Goal: Task Accomplishment & Management: Manage account settings

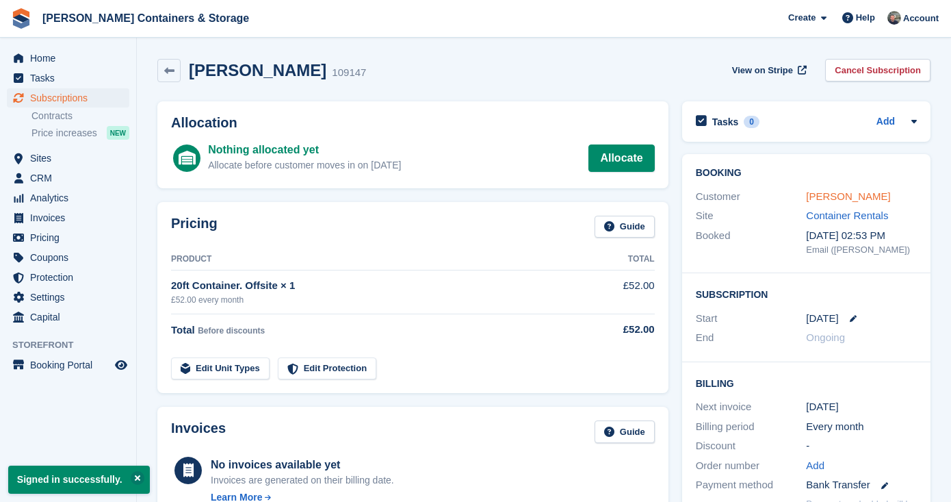
click at [826, 190] on link "[PERSON_NAME]" at bounding box center [848, 196] width 84 height 12
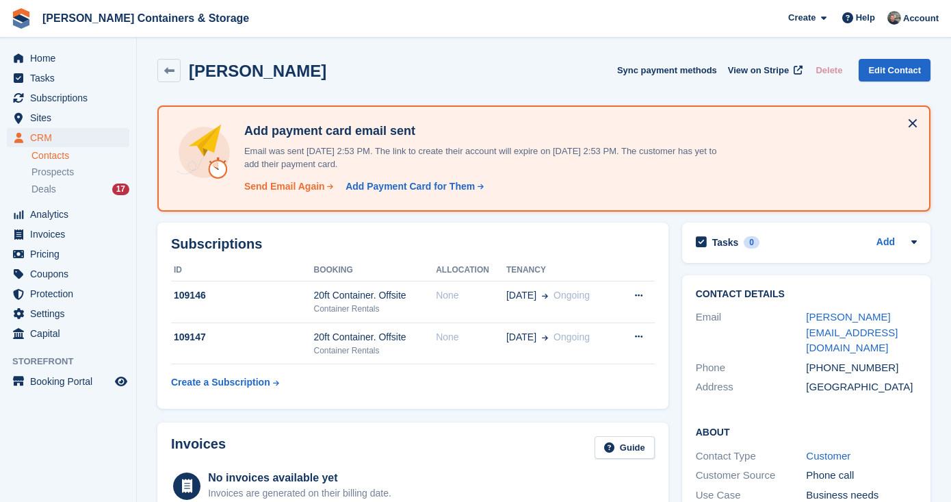
click at [282, 192] on div "Send Email Again" at bounding box center [284, 186] width 81 height 14
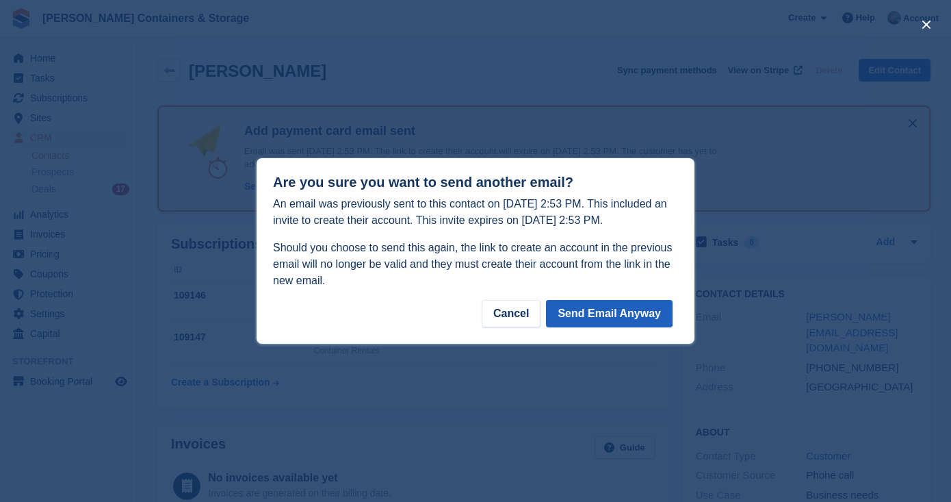
click at [589, 315] on button "Send Email Anyway" at bounding box center [609, 313] width 127 height 27
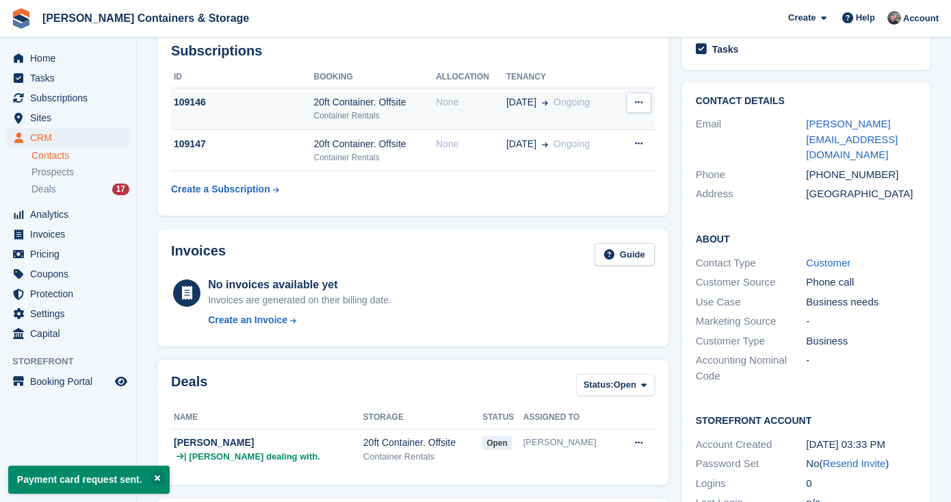
scroll to position [315, 0]
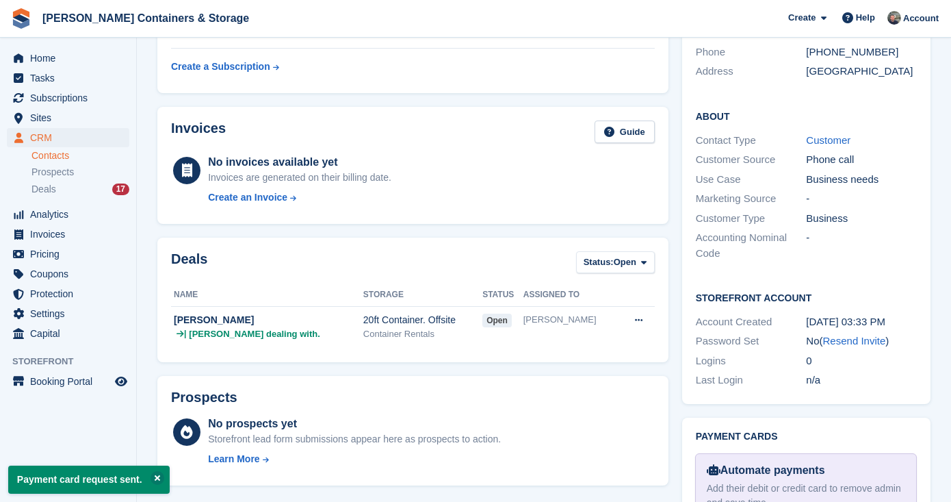
click at [46, 181] on ul "Contacts Prospects Deals 17" at bounding box center [83, 173] width 105 height 50
click at [41, 188] on span "Deals" at bounding box center [43, 189] width 25 height 13
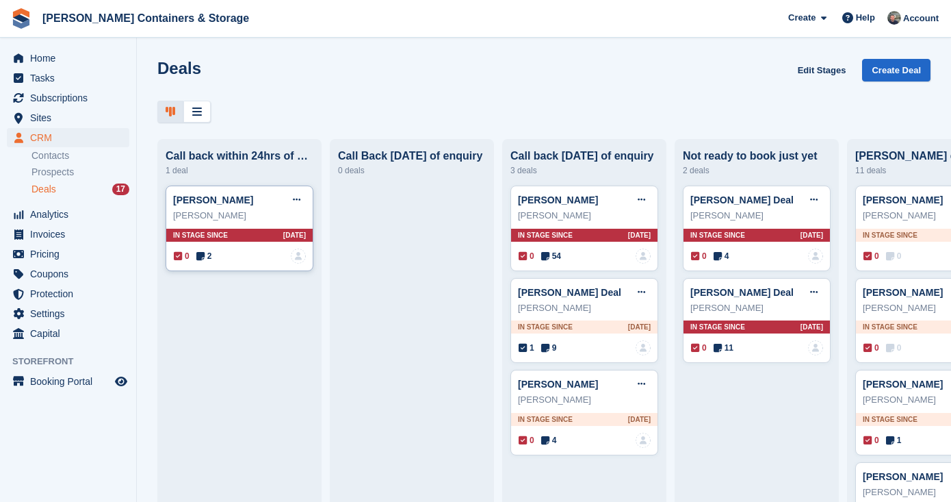
click at [211, 256] on span "2" at bounding box center [204, 256] width 16 height 12
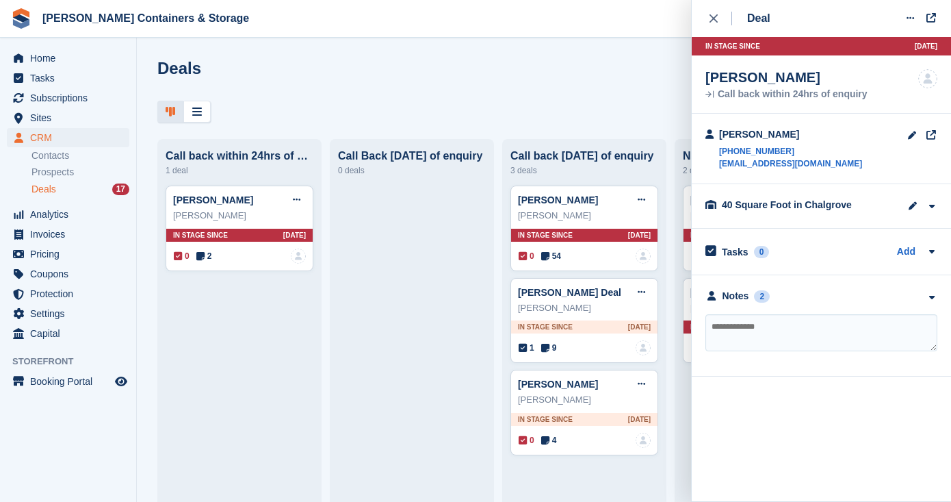
click at [725, 283] on div "**********" at bounding box center [821, 325] width 259 height 101
click at [727, 298] on div "Notes" at bounding box center [736, 296] width 27 height 14
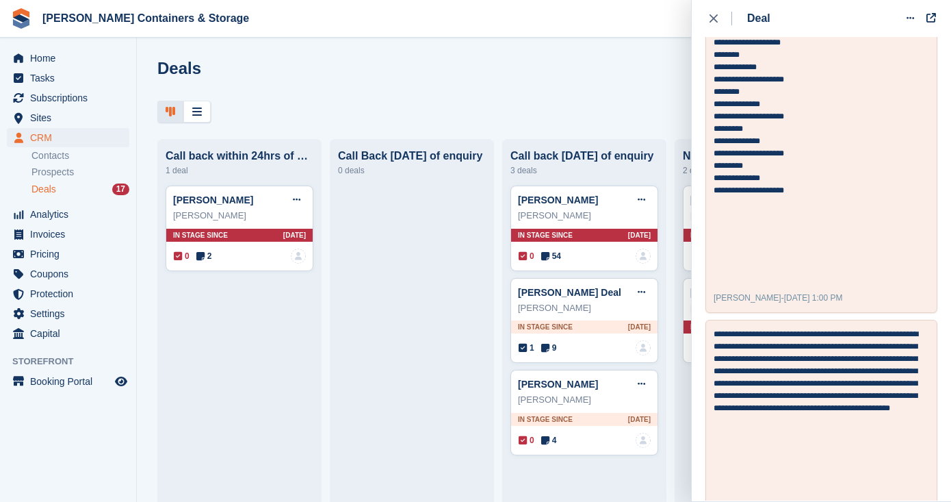
scroll to position [478, 0]
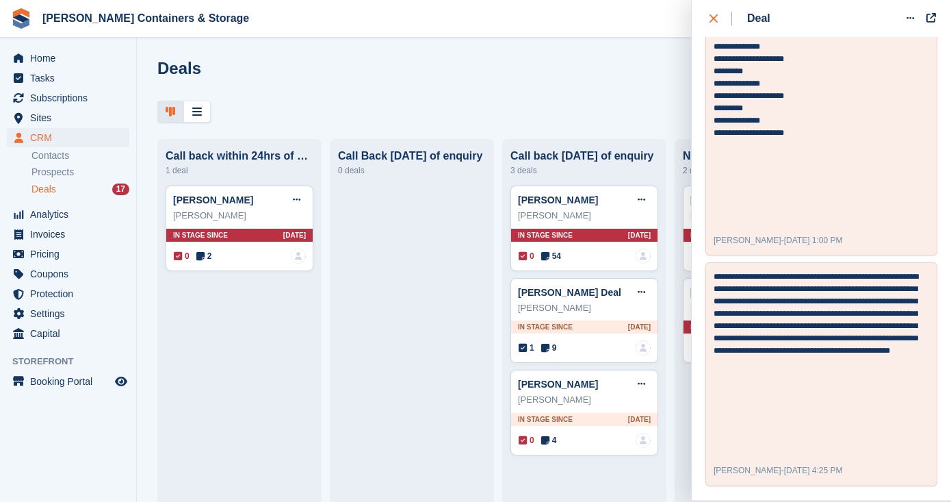
click at [712, 29] on button "close" at bounding box center [720, 18] width 31 height 37
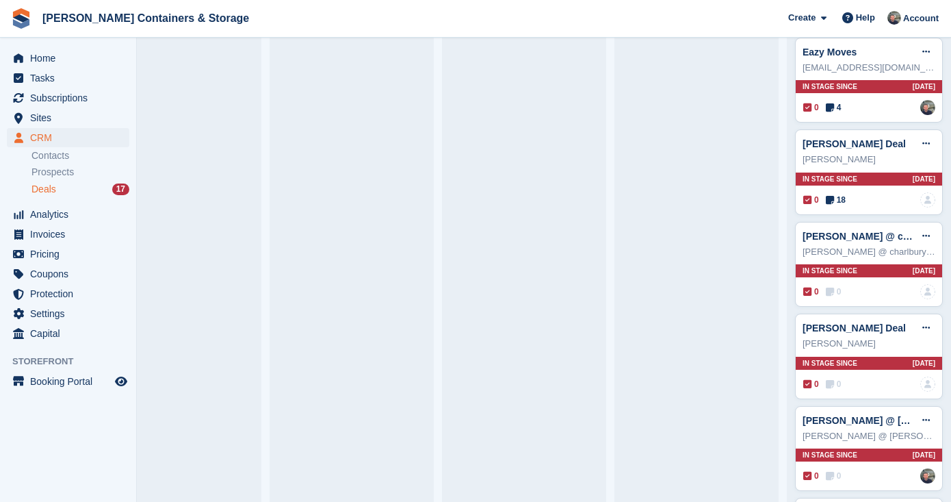
scroll to position [461, 0]
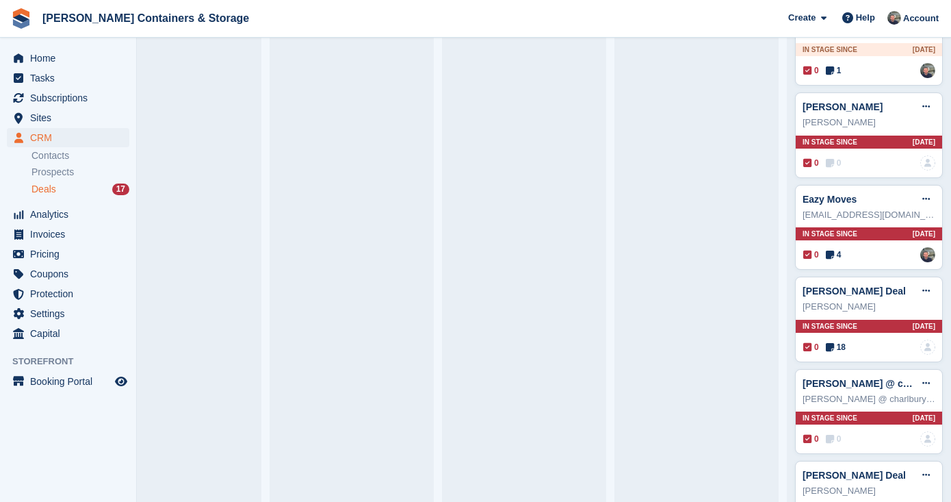
click at [64, 200] on div "CRM CRM CRM Contacts Prospects Deals 17 Contacts Prospects Deals 17" at bounding box center [68, 166] width 136 height 77
click at [56, 192] on span "Deals" at bounding box center [43, 189] width 25 height 13
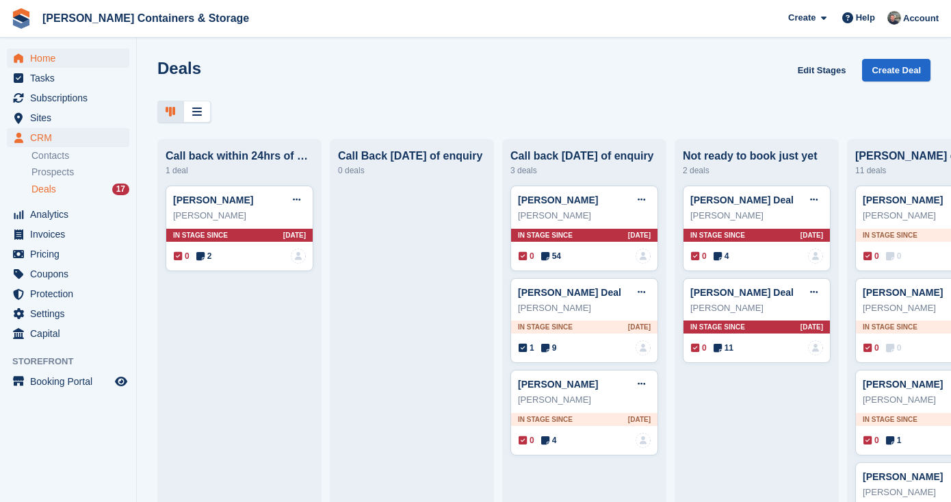
click at [47, 61] on span "Home" at bounding box center [71, 58] width 82 height 19
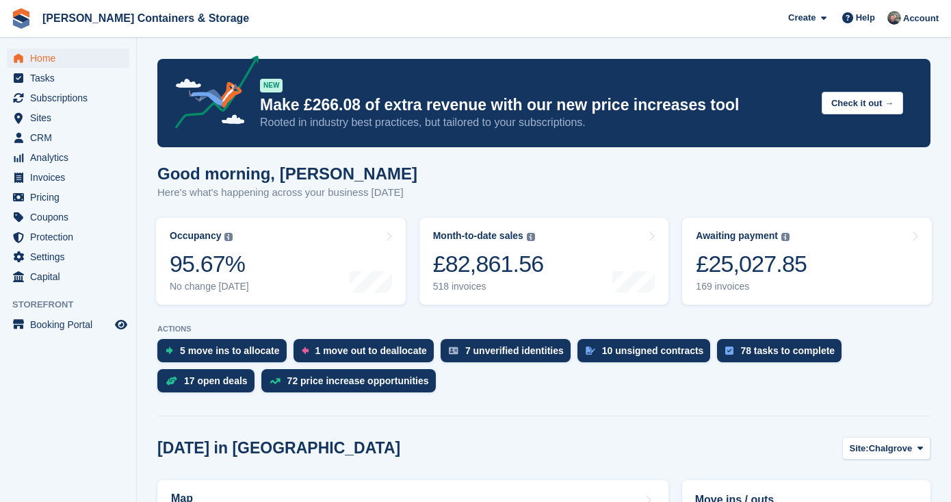
click at [52, 57] on span "Home" at bounding box center [71, 58] width 82 height 19
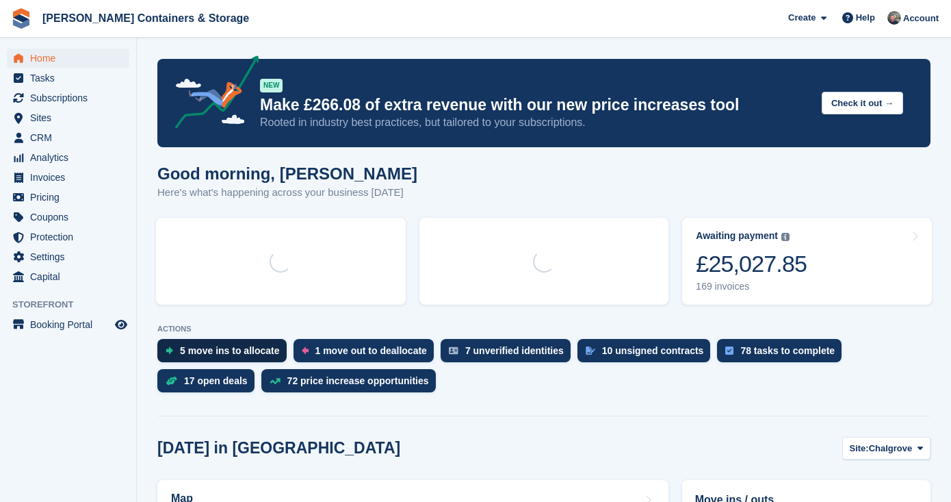
click at [205, 354] on div "5 move ins to allocate" at bounding box center [230, 350] width 100 height 11
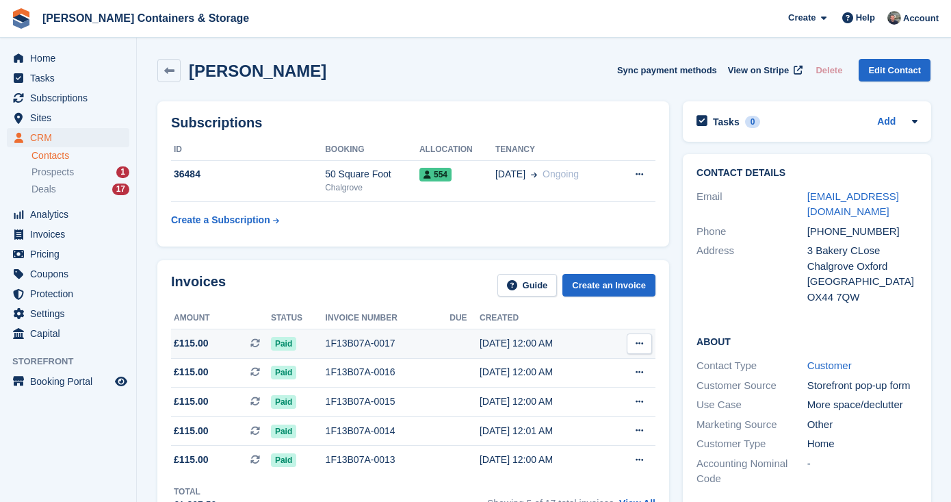
scroll to position [248, 0]
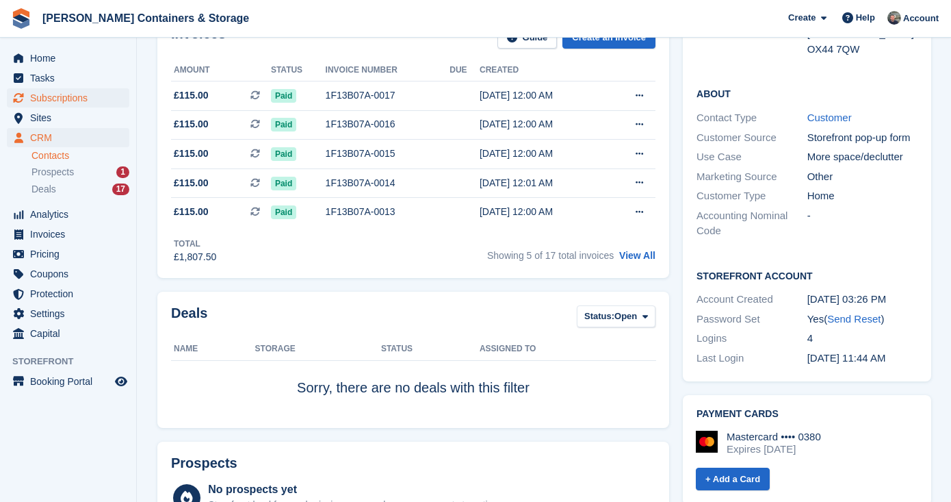
click at [66, 90] on span "Subscriptions" at bounding box center [71, 97] width 82 height 19
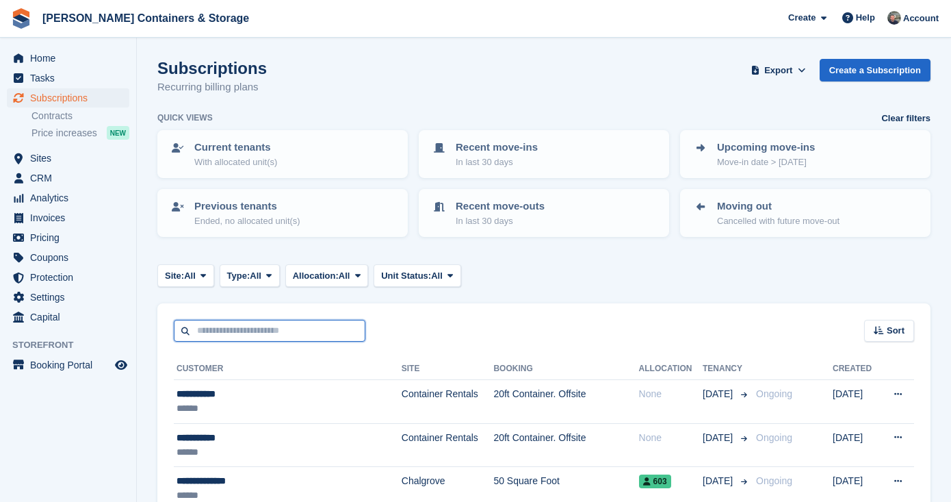
click at [244, 328] on input "text" at bounding box center [270, 331] width 192 height 23
type input "*******"
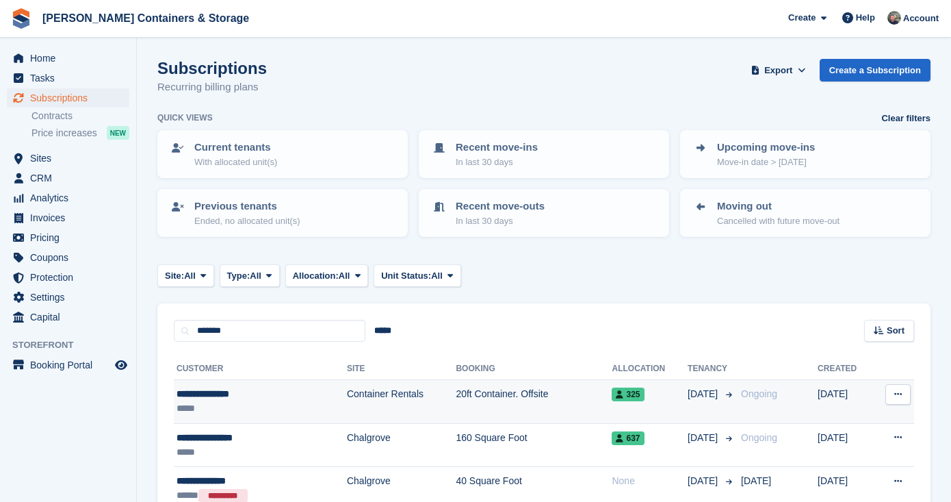
click at [283, 395] on div "**********" at bounding box center [236, 394] width 119 height 14
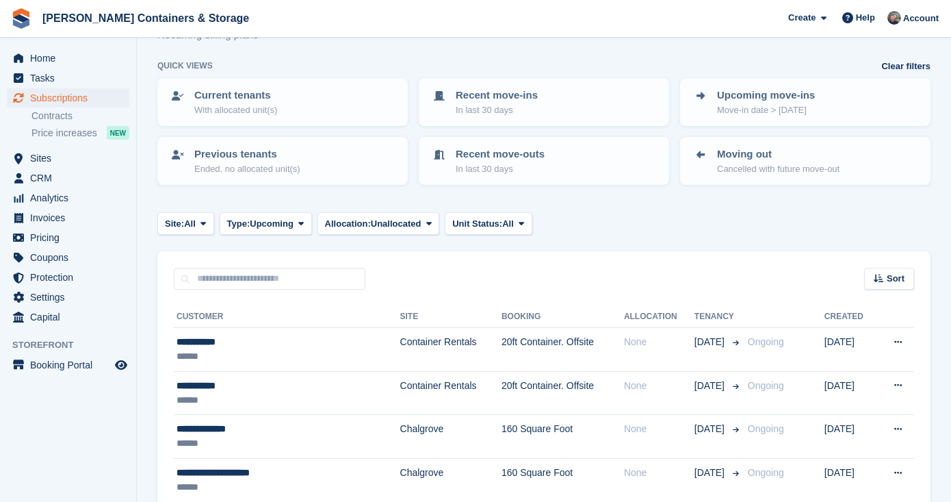
scroll to position [150, 0]
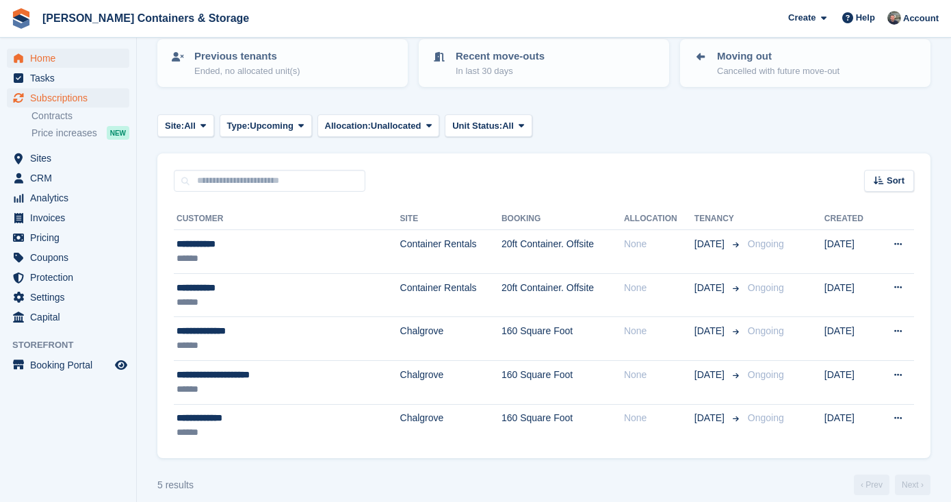
click at [49, 54] on span "Home" at bounding box center [71, 58] width 82 height 19
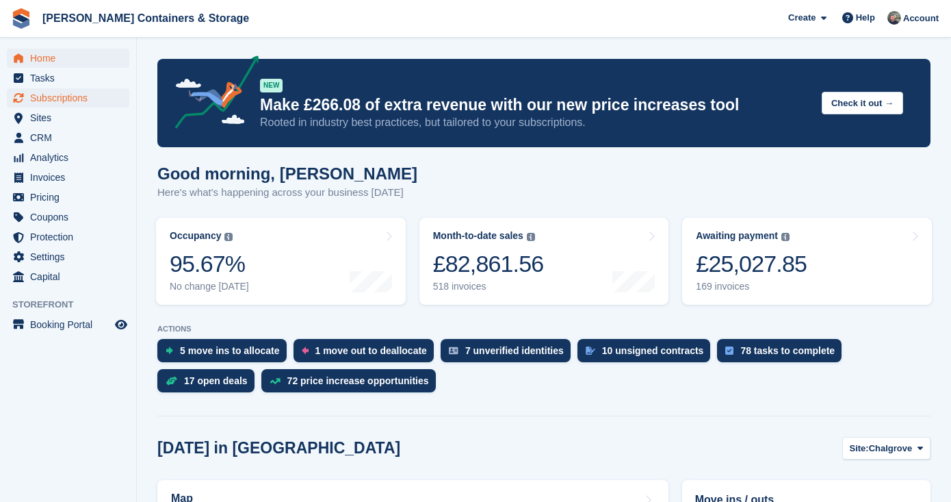
click at [58, 106] on span "Subscriptions" at bounding box center [71, 97] width 82 height 19
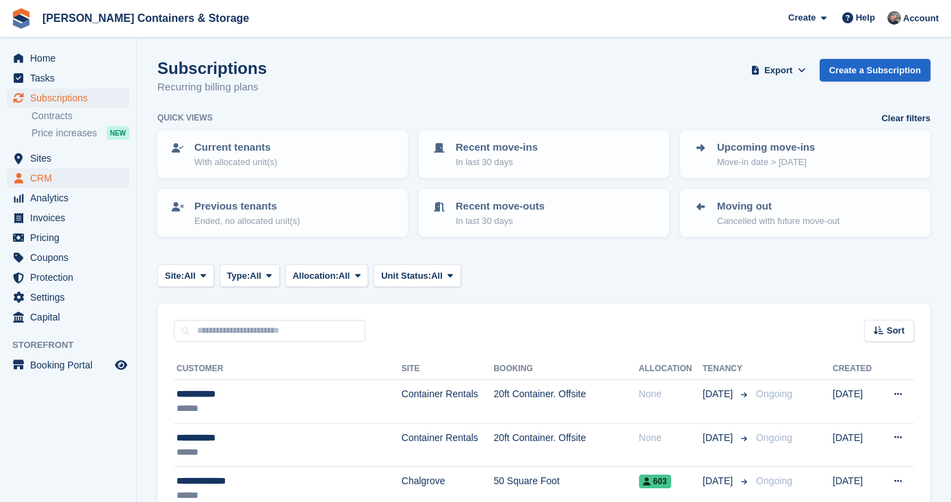
click at [75, 174] on span "CRM" at bounding box center [71, 177] width 82 height 19
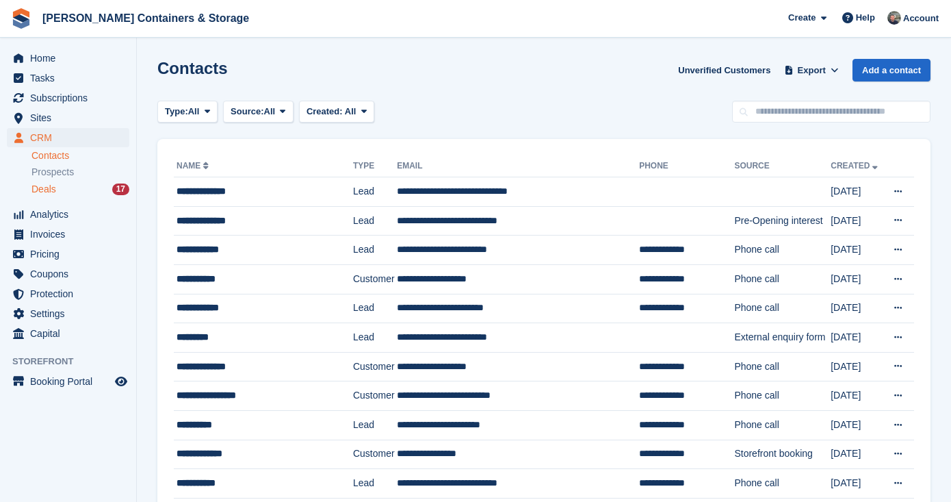
click at [73, 190] on div "Deals 17" at bounding box center [80, 189] width 98 height 13
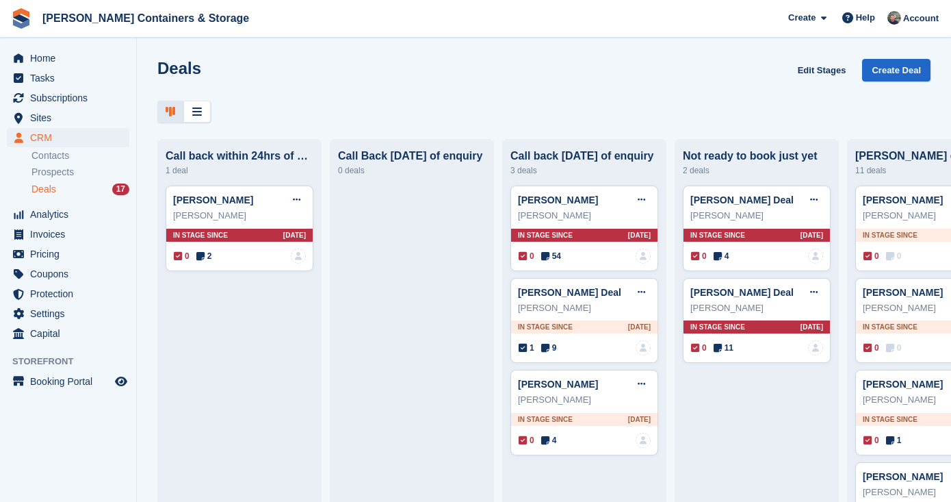
click at [40, 184] on span "Deals" at bounding box center [43, 189] width 25 height 13
click at [40, 171] on span "Prospects" at bounding box center [52, 172] width 42 height 13
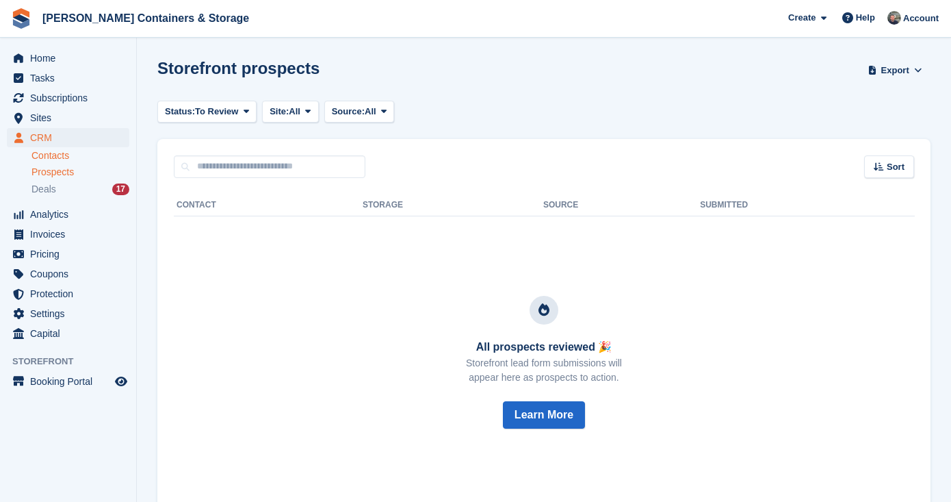
click at [42, 157] on link "Contacts" at bounding box center [80, 155] width 98 height 13
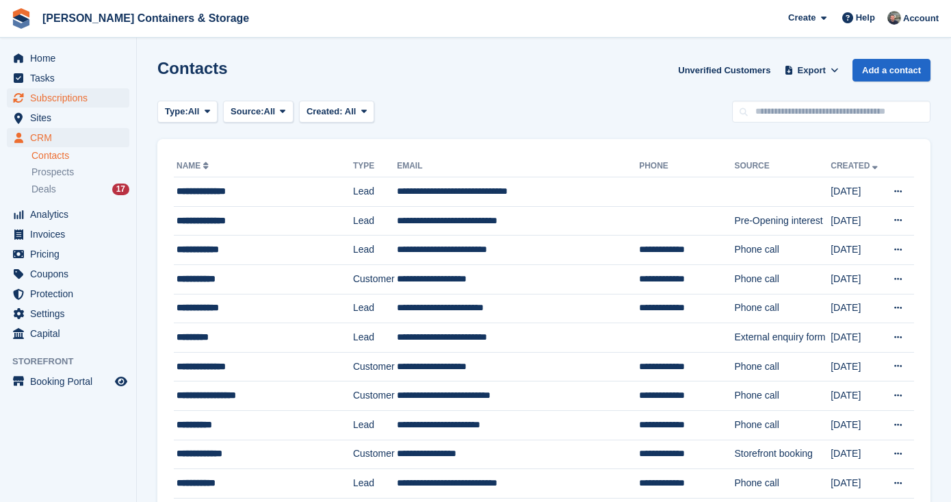
click at [44, 94] on span "Subscriptions" at bounding box center [71, 97] width 82 height 19
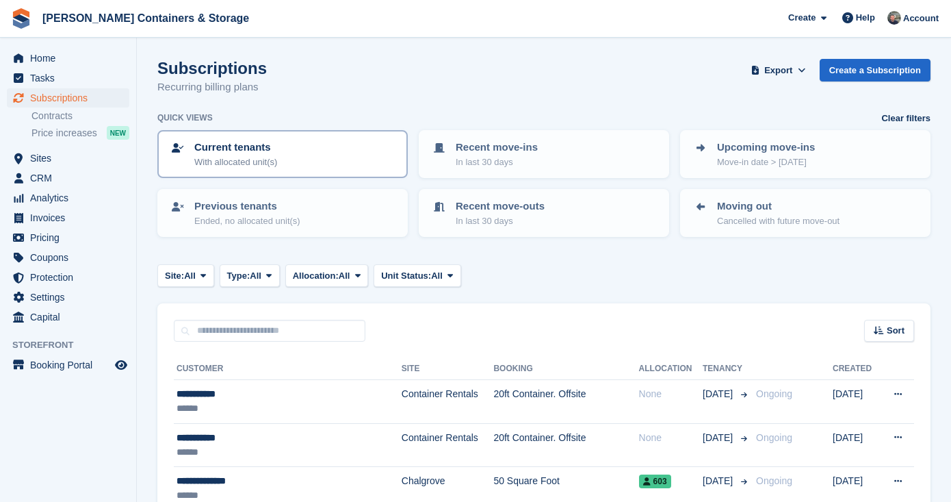
click at [314, 140] on div "Current tenants With allocated unit(s)" at bounding box center [283, 154] width 226 height 29
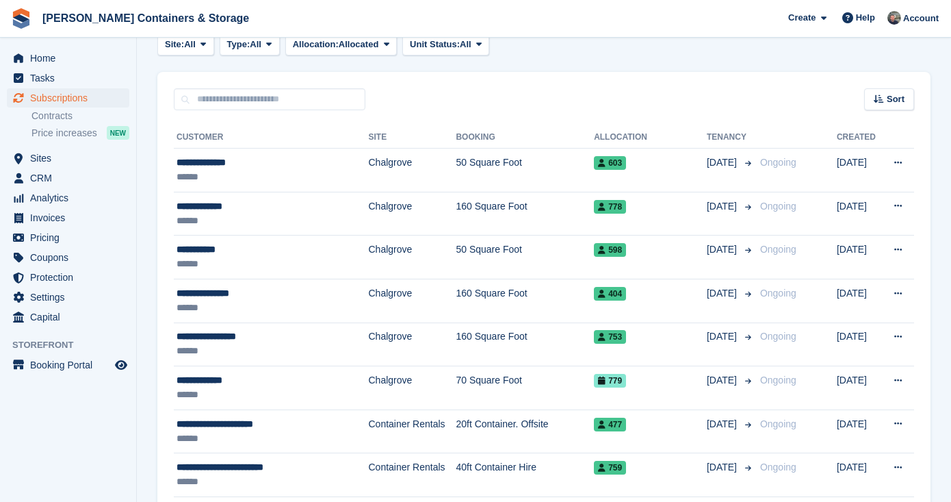
scroll to position [209, 0]
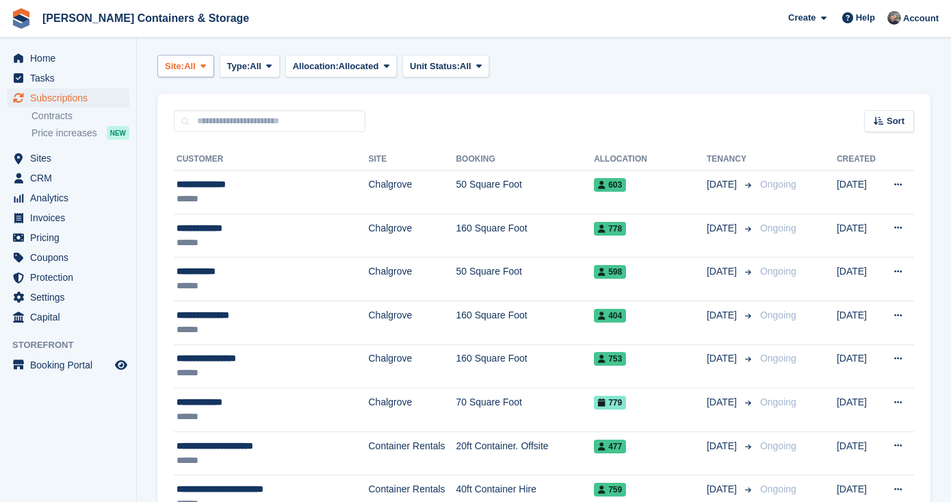
click at [178, 64] on span "Site:" at bounding box center [174, 67] width 19 height 14
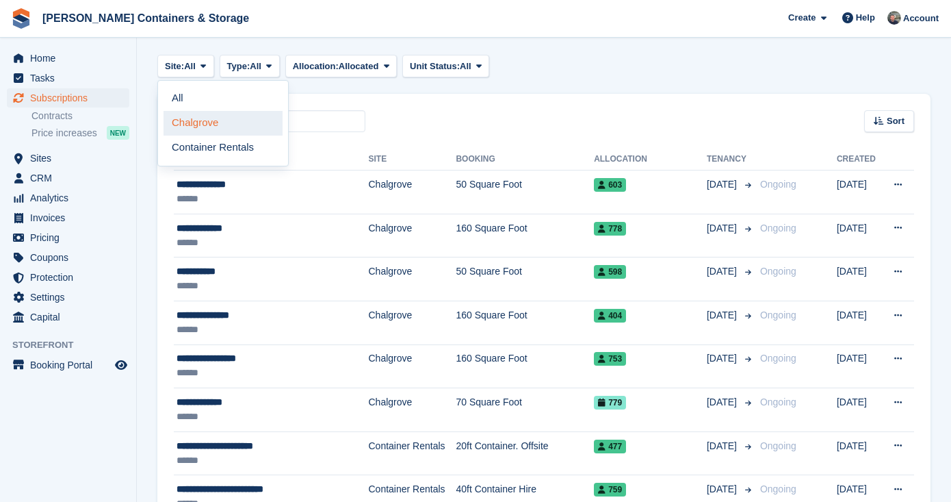
click at [171, 118] on link "Chalgrove" at bounding box center [223, 123] width 119 height 25
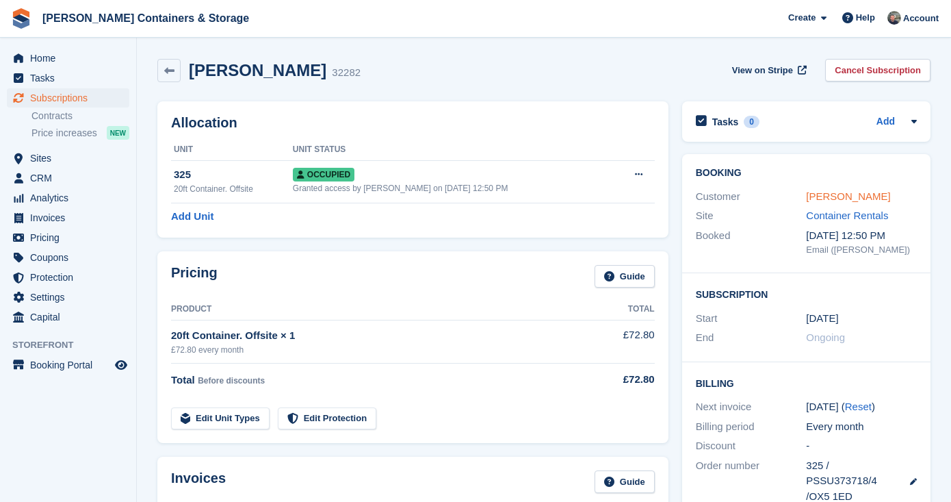
click at [831, 192] on link "Challis, Graham" at bounding box center [848, 196] width 84 height 12
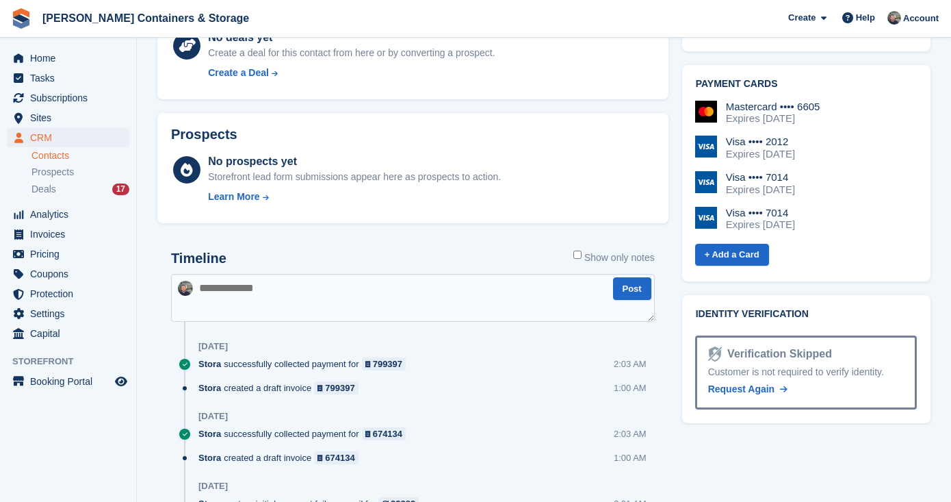
scroll to position [663, 0]
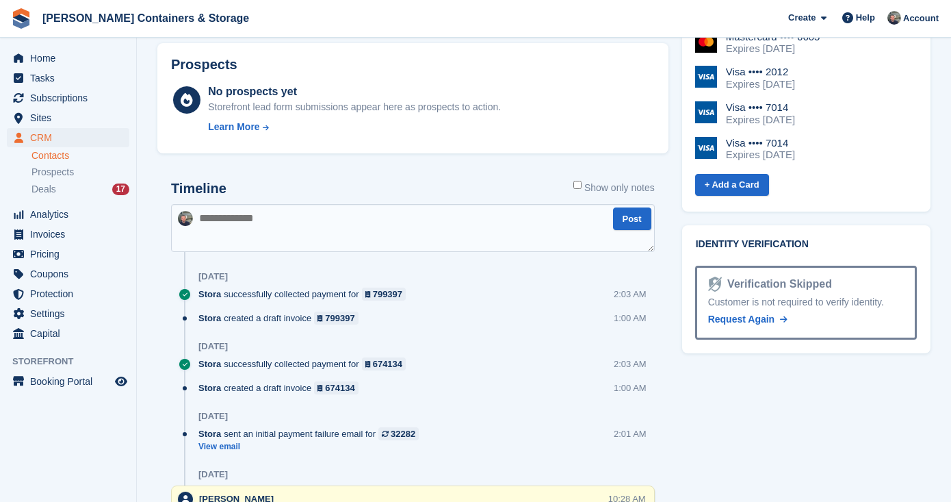
click at [367, 241] on textarea at bounding box center [413, 228] width 484 height 48
paste textarea "**********"
type textarea "**********"
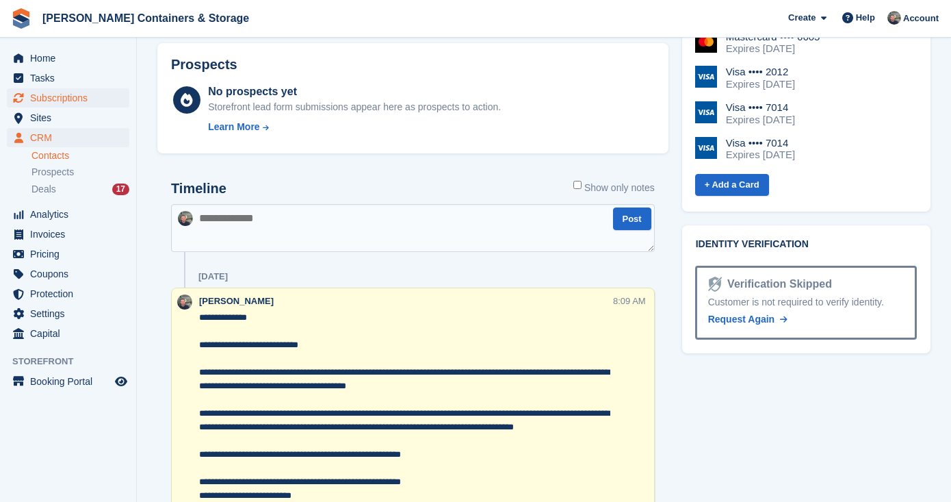
click at [75, 103] on span "Subscriptions" at bounding box center [71, 97] width 82 height 19
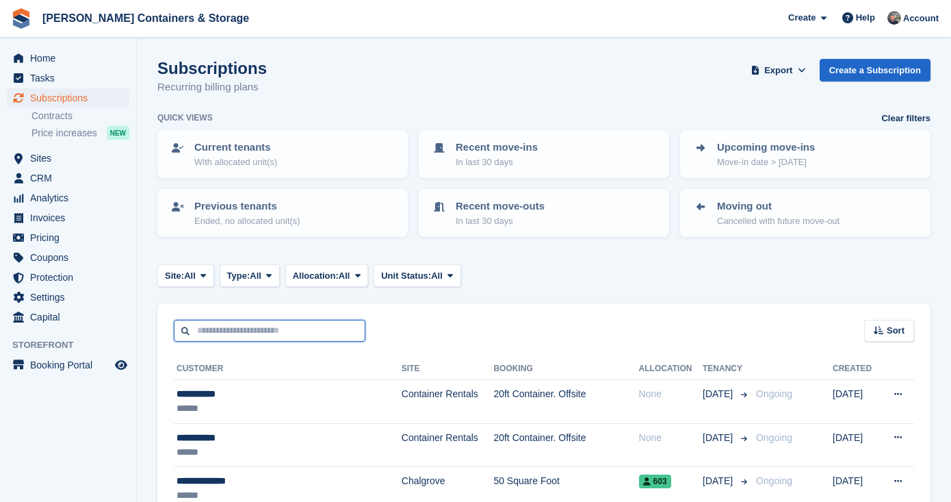
click at [213, 329] on input "text" at bounding box center [270, 331] width 192 height 23
type input "***"
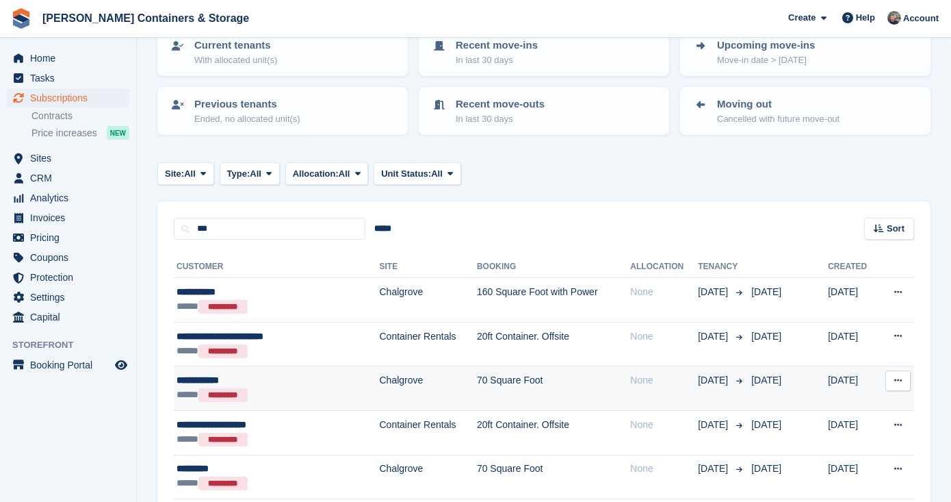
scroll to position [117, 0]
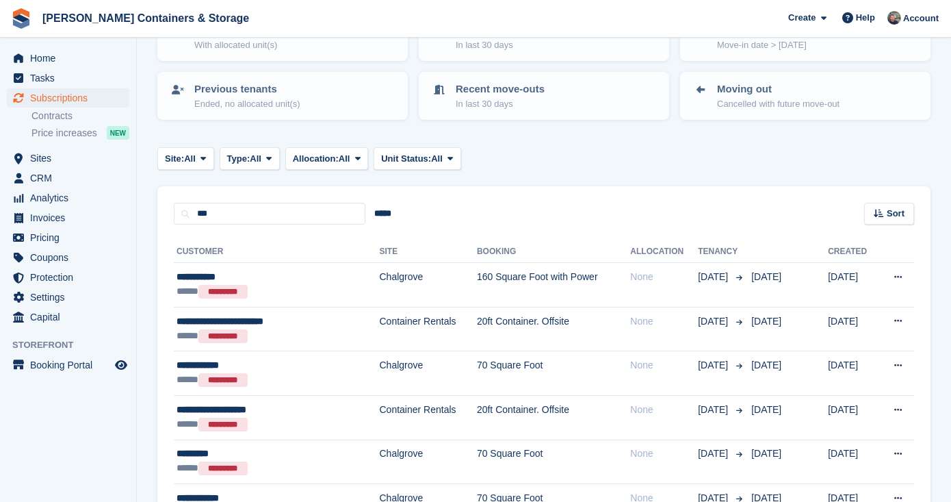
click at [54, 168] on ul "Sites Sites" at bounding box center [68, 158] width 136 height 20
click at [44, 176] on span "CRM" at bounding box center [71, 177] width 82 height 19
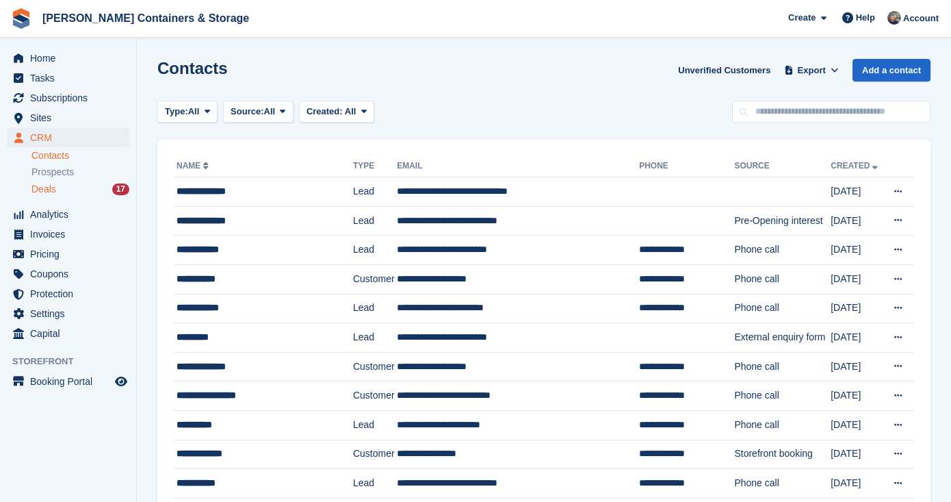
click at [73, 192] on div "Deals 17" at bounding box center [80, 189] width 98 height 13
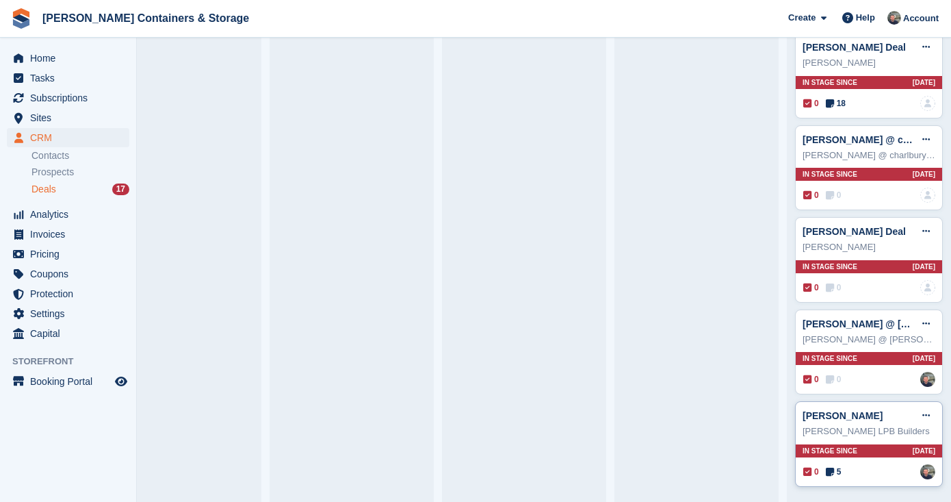
scroll to position [704, 0]
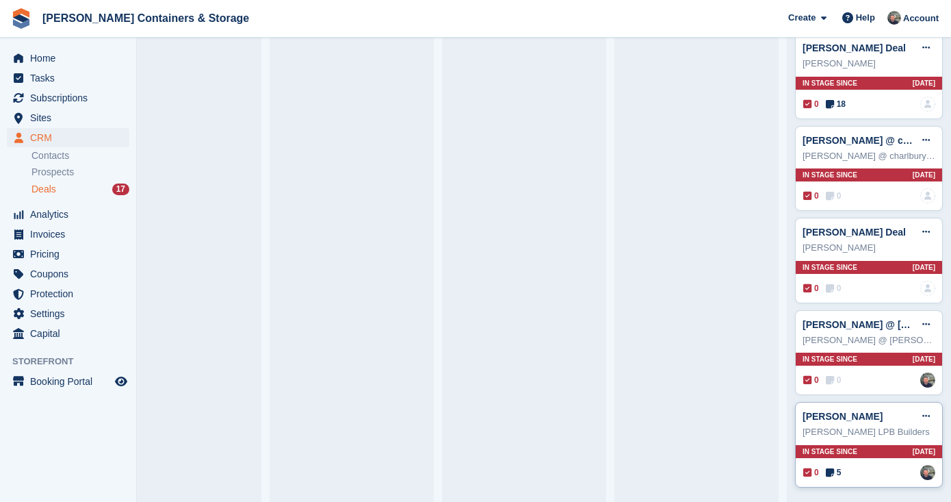
click at [836, 466] on span "5" at bounding box center [834, 472] width 16 height 12
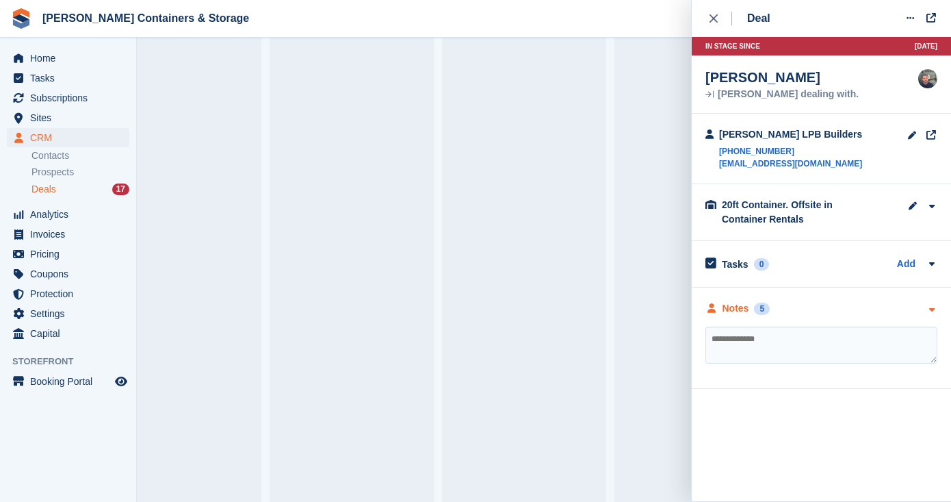
click at [766, 302] on div "5" at bounding box center [762, 308] width 16 height 12
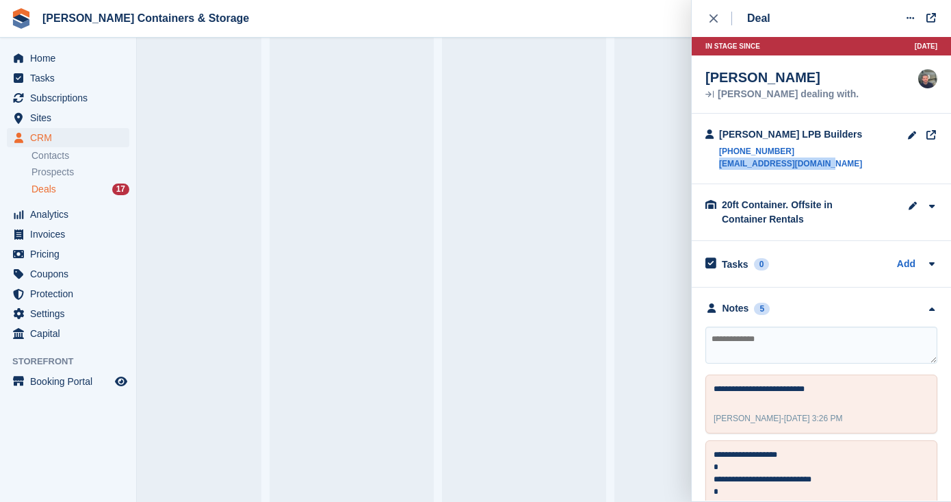
drag, startPoint x: 830, startPoint y: 161, endPoint x: 717, endPoint y: 163, distance: 112.9
click at [717, 163] on div "Lee LPB Builders +447967991770 lpbbuilders@hotmail.com" at bounding box center [821, 149] width 259 height 70
copy link "lpbbuilders@hotmail.com"
click at [58, 192] on div "Deals 17" at bounding box center [80, 189] width 98 height 13
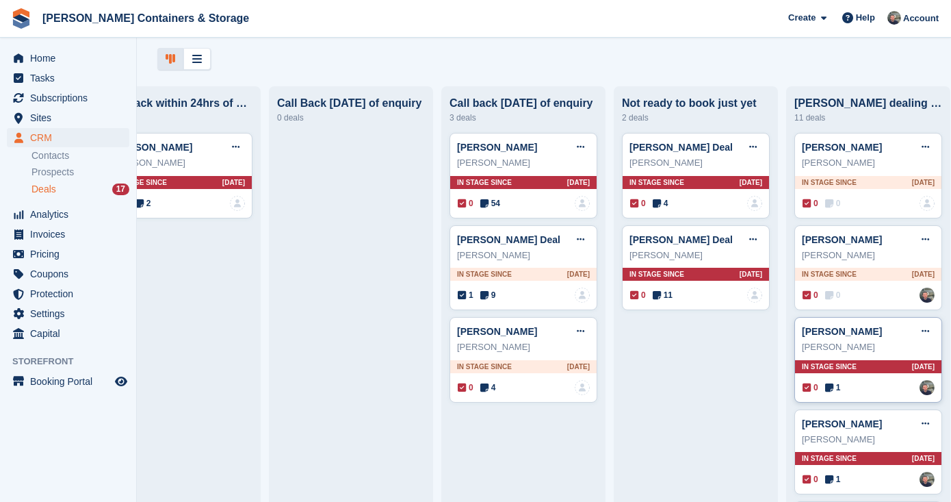
scroll to position [0, 60]
click at [831, 385] on icon at bounding box center [830, 387] width 8 height 10
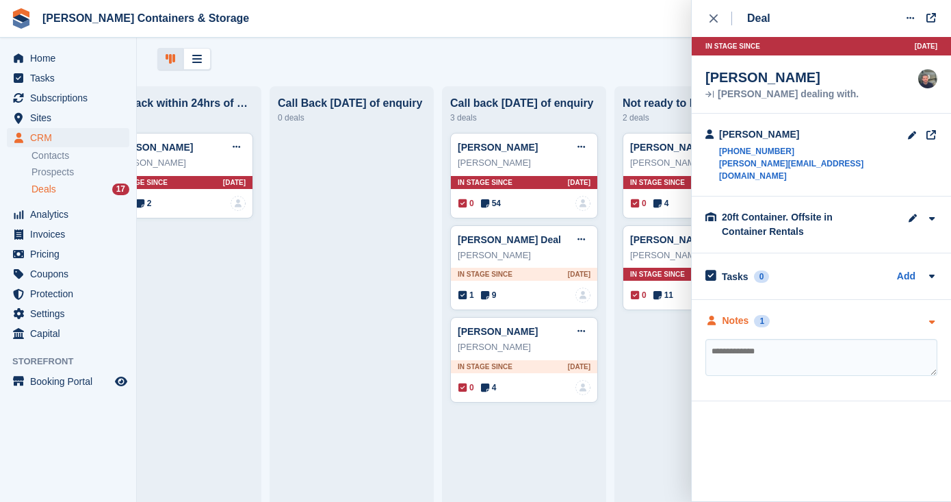
click at [759, 315] on div "1" at bounding box center [762, 321] width 16 height 12
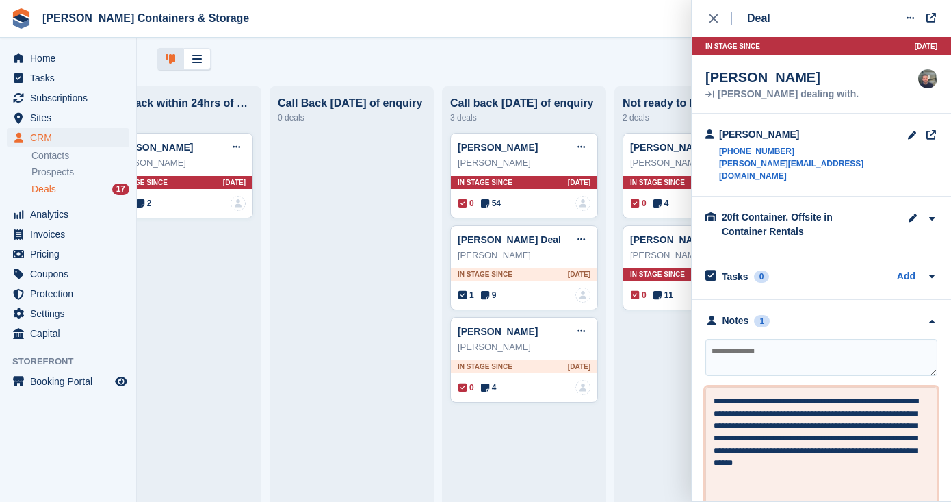
drag, startPoint x: 844, startPoint y: 413, endPoint x: 914, endPoint y: 404, distance: 70.9
click at [914, 404] on textarea "**********" at bounding box center [822, 460] width 216 height 131
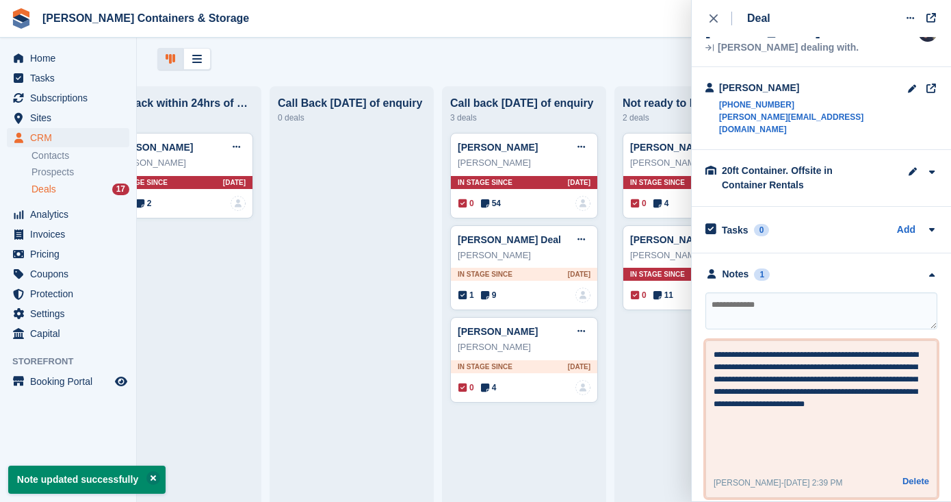
scroll to position [46, 0]
type textarea "**********"
click at [60, 187] on div "Deals 17" at bounding box center [80, 189] width 98 height 13
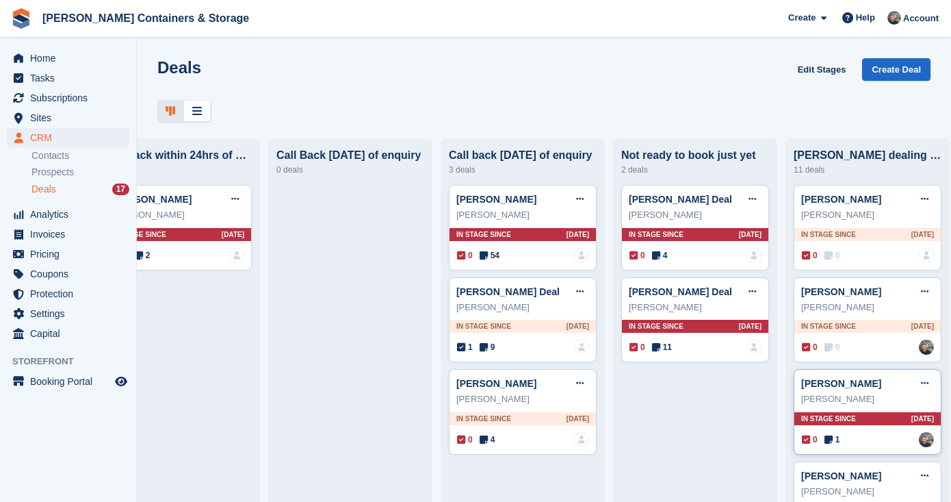
scroll to position [0, 60]
click at [839, 443] on span "1" at bounding box center [834, 439] width 16 height 12
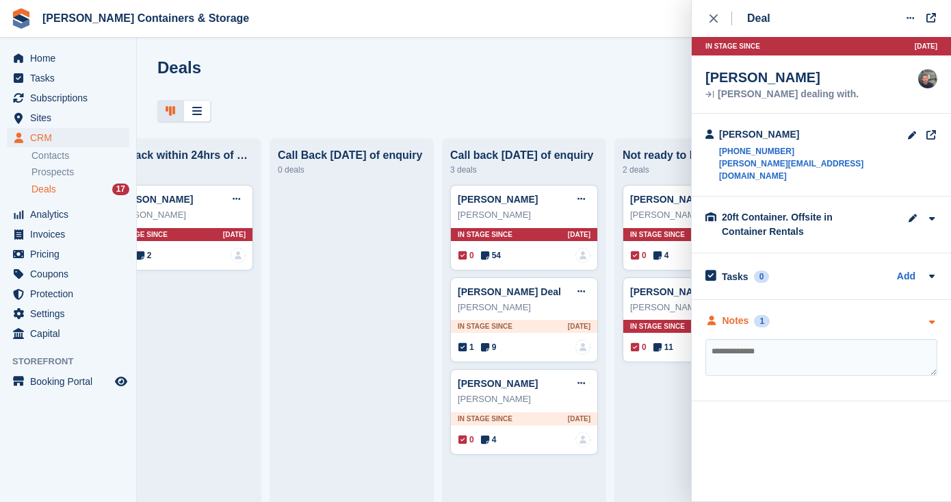
click at [767, 315] on div "1" at bounding box center [762, 321] width 16 height 12
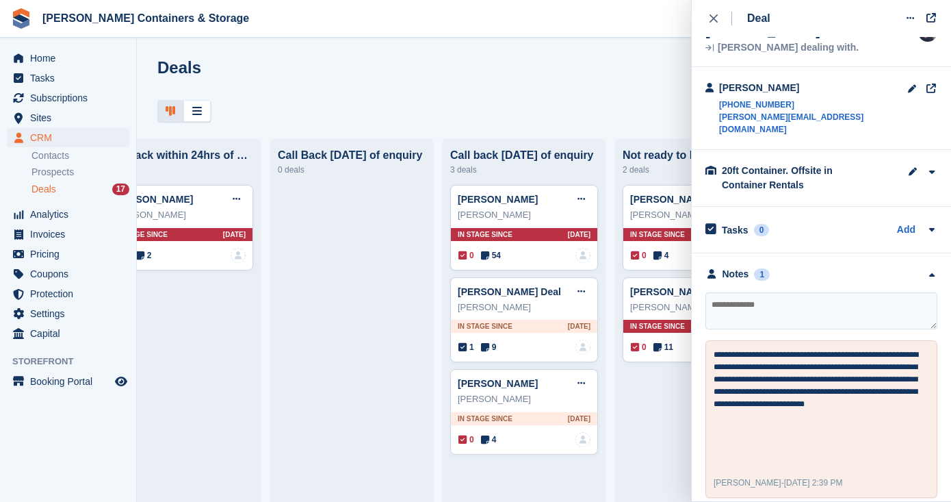
scroll to position [46, 0]
click at [127, 385] on icon "Preview store" at bounding box center [121, 381] width 12 height 11
